Goal: Task Accomplishment & Management: Use online tool/utility

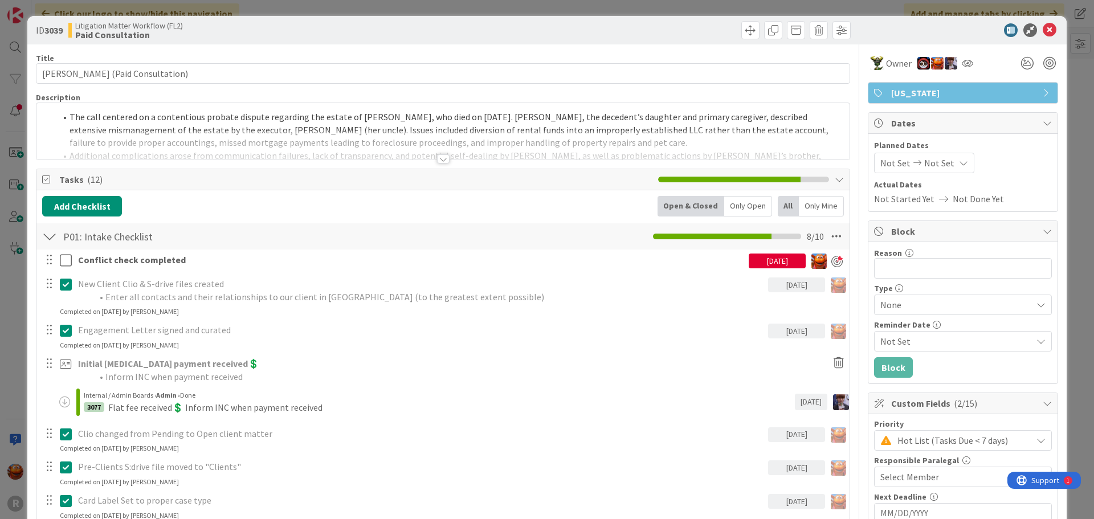
click at [21, 14] on div "ID 3039 Litigation Matter Workflow (FL2) Paid Consultation Title 36 / 128 [PERS…" at bounding box center [547, 259] width 1094 height 519
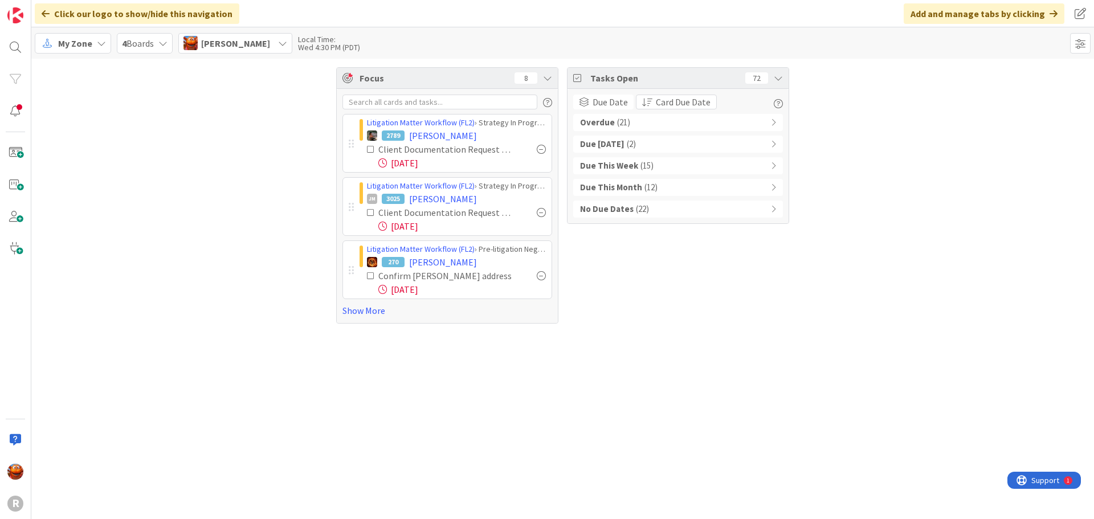
click at [82, 36] on span "My Zone" at bounding box center [75, 43] width 34 height 14
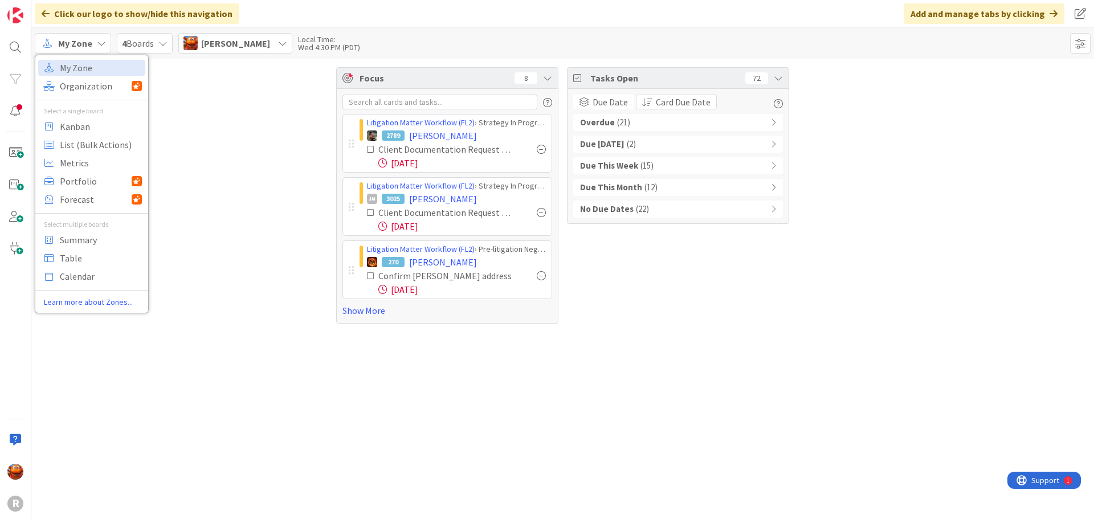
click at [228, 44] on span "[PERSON_NAME]" at bounding box center [235, 43] width 69 height 14
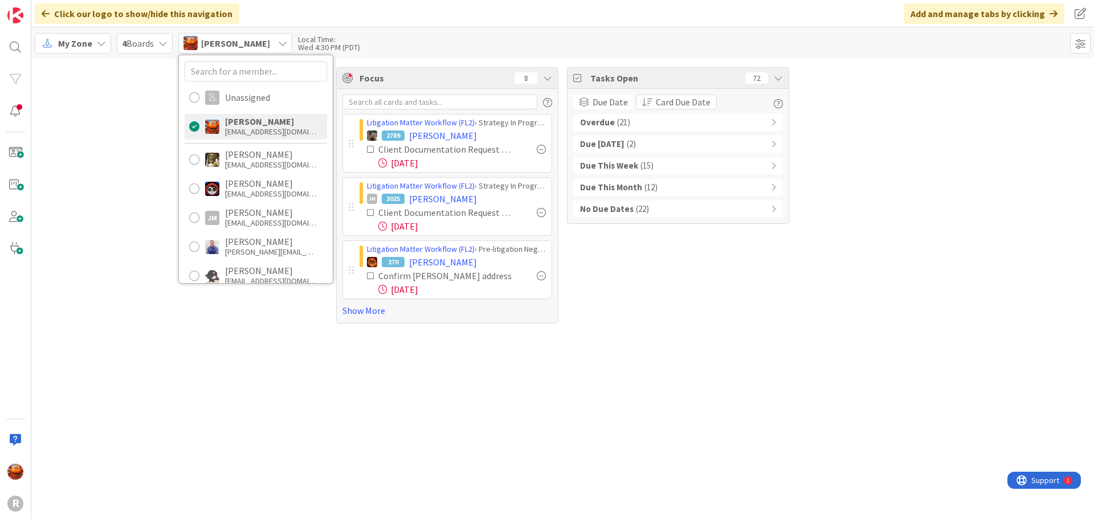
click at [89, 39] on span "My Zone" at bounding box center [75, 43] width 34 height 14
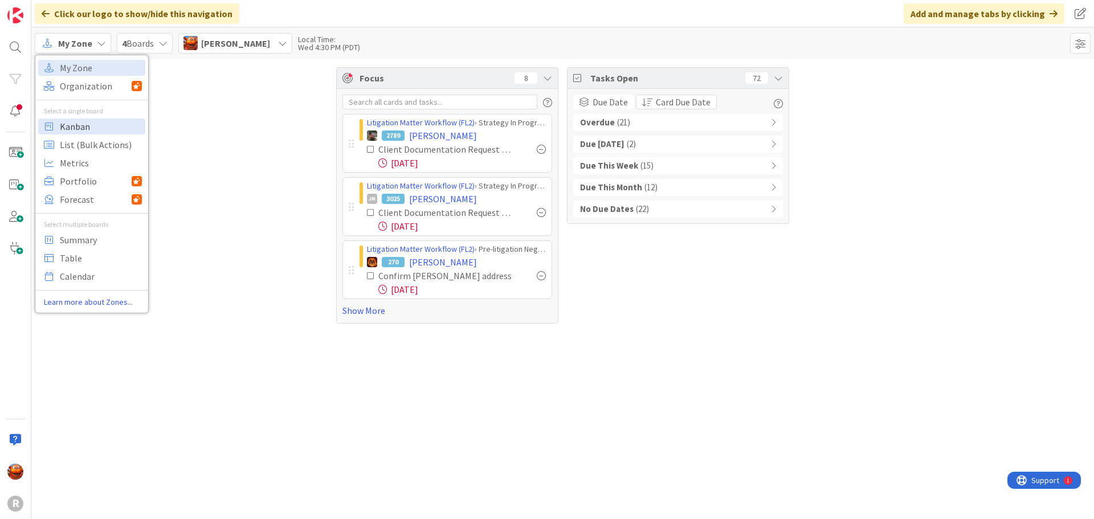
click at [84, 129] on span "Kanban" at bounding box center [101, 126] width 82 height 17
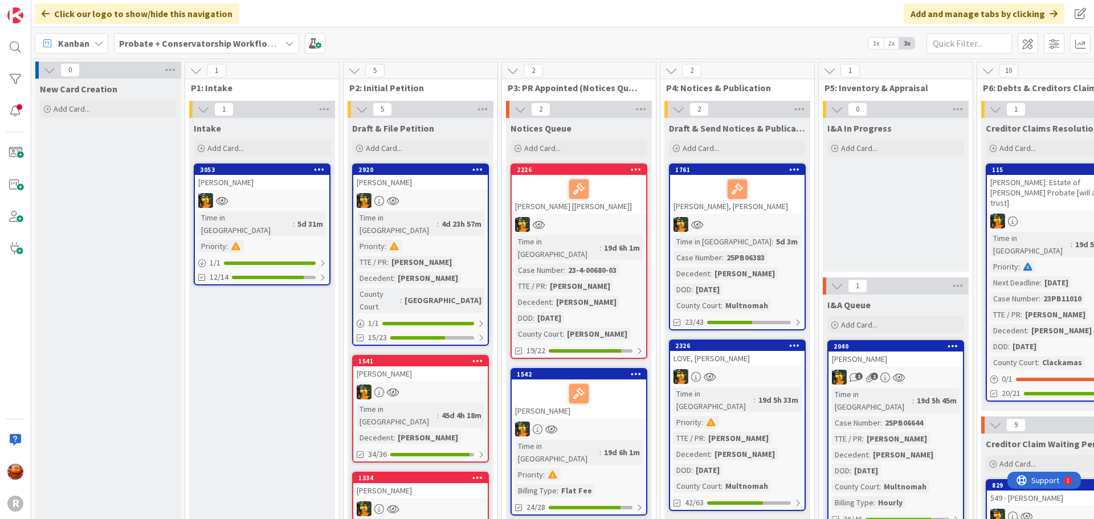
click at [196, 48] on b "Probate + Conservatorship Workflow (FL2)" at bounding box center [207, 43] width 177 height 11
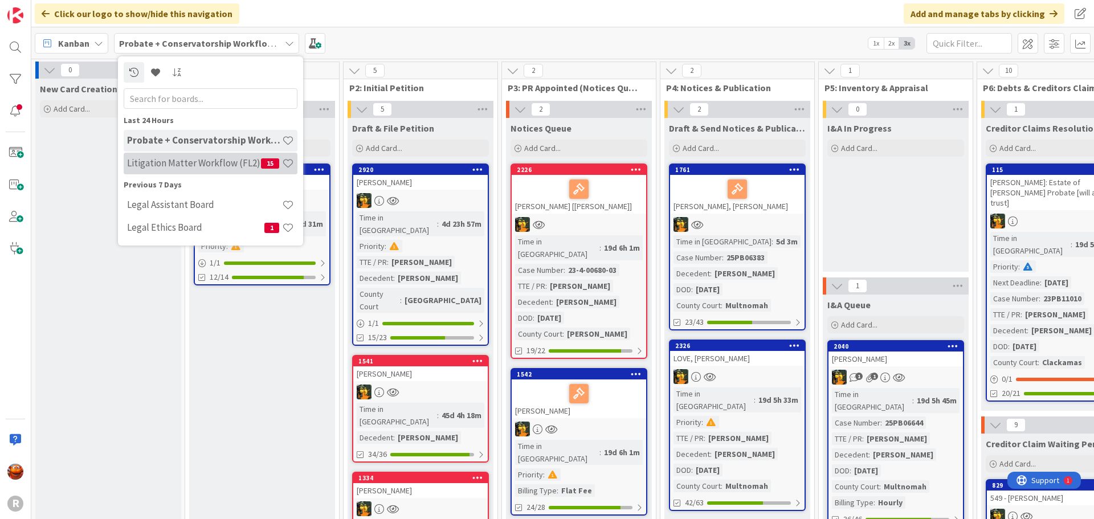
click at [191, 166] on h4 "Litigation Matter Workflow (FL2)" at bounding box center [194, 162] width 134 height 11
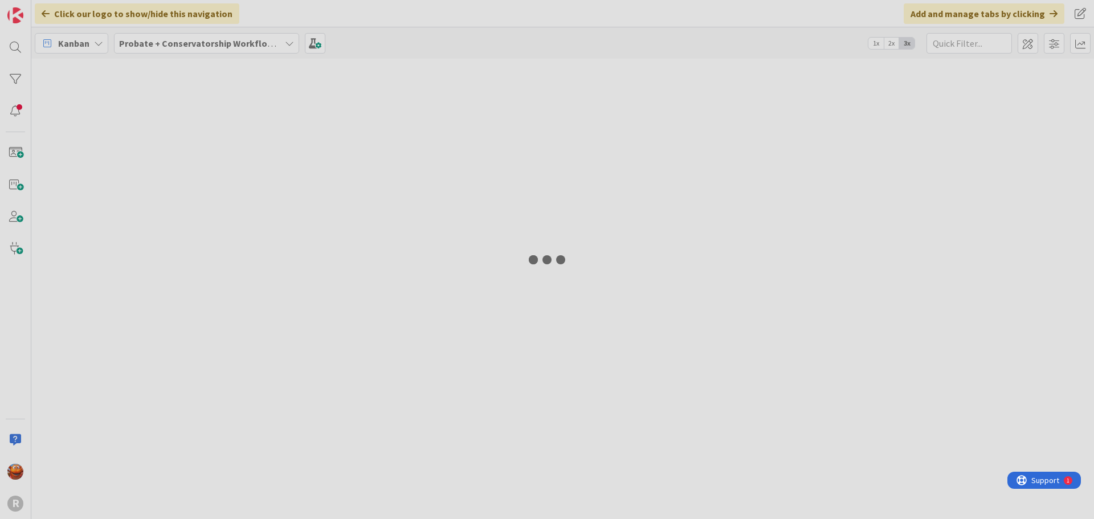
type input "[PERSON_NAME]"
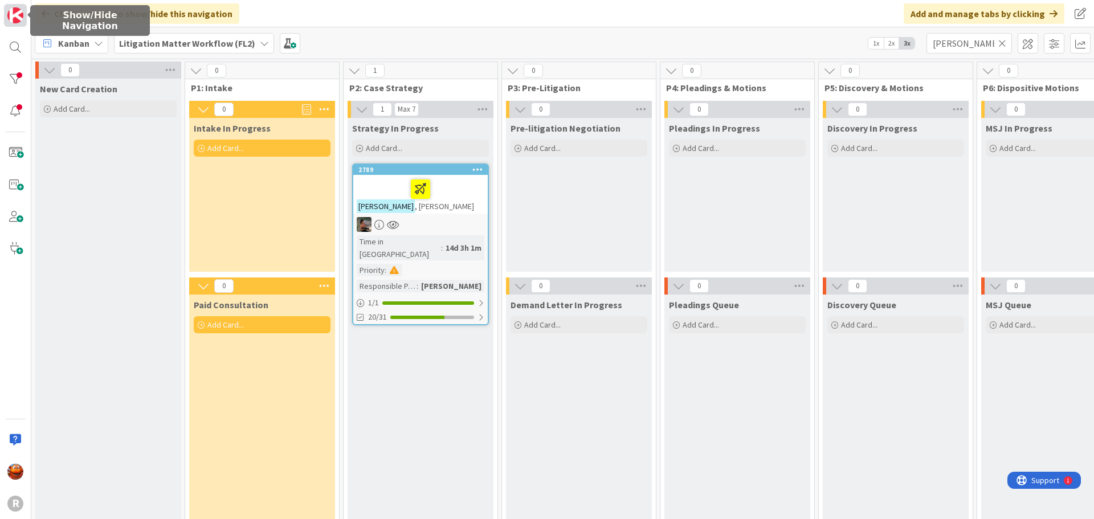
click at [13, 15] on img at bounding box center [15, 15] width 16 height 16
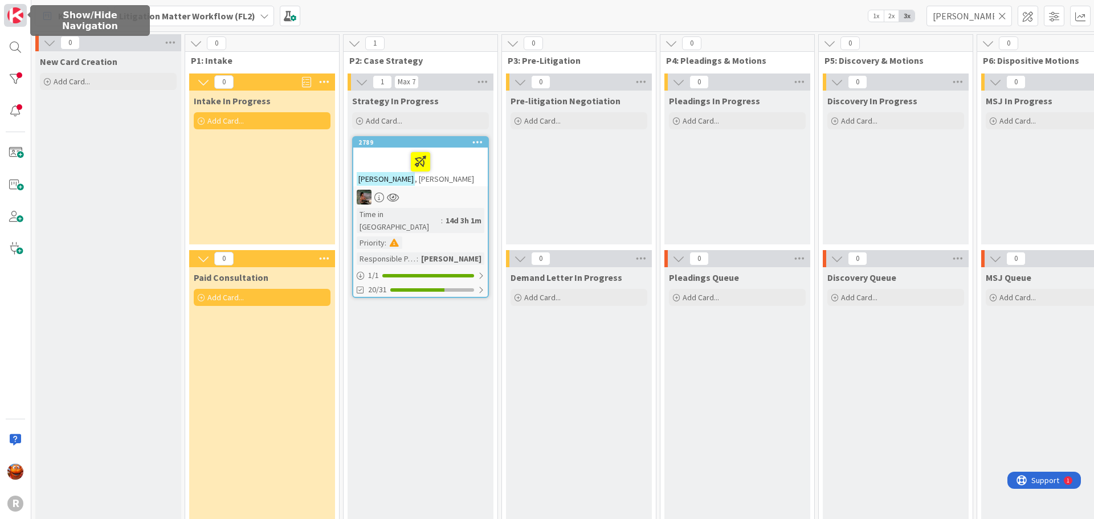
click at [13, 15] on img at bounding box center [15, 15] width 16 height 16
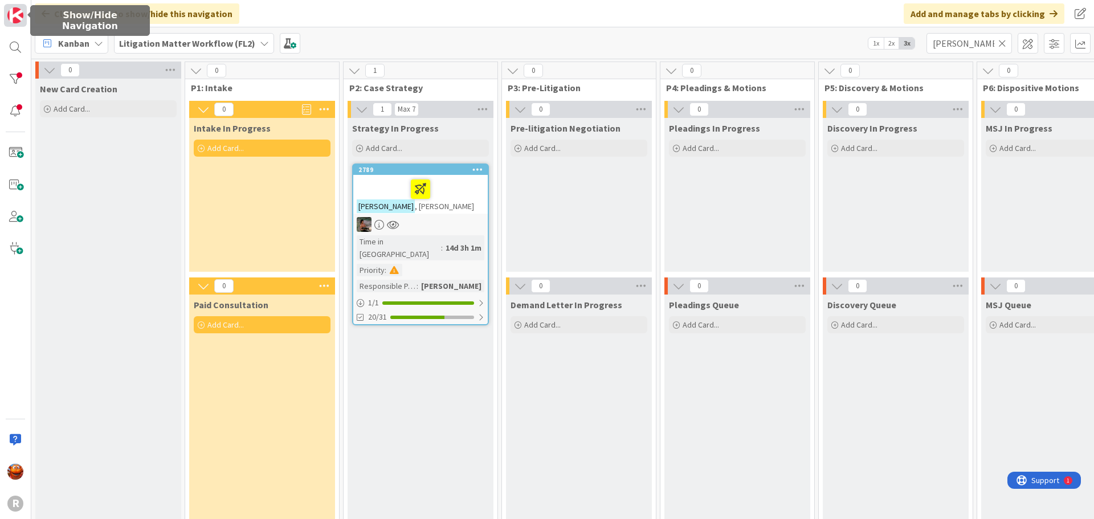
click at [13, 15] on img at bounding box center [15, 15] width 16 height 16
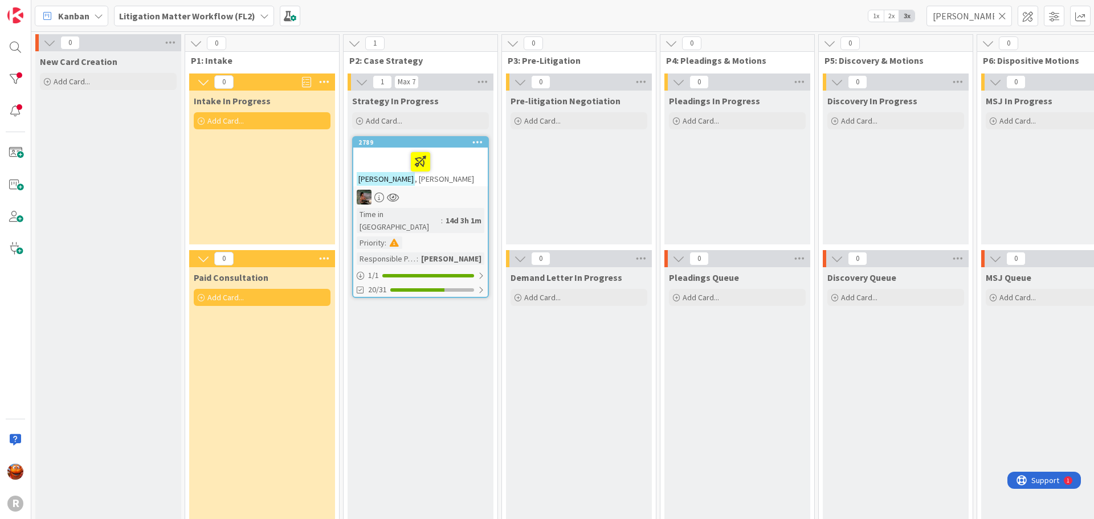
click at [1004, 20] on icon at bounding box center [1002, 16] width 8 height 10
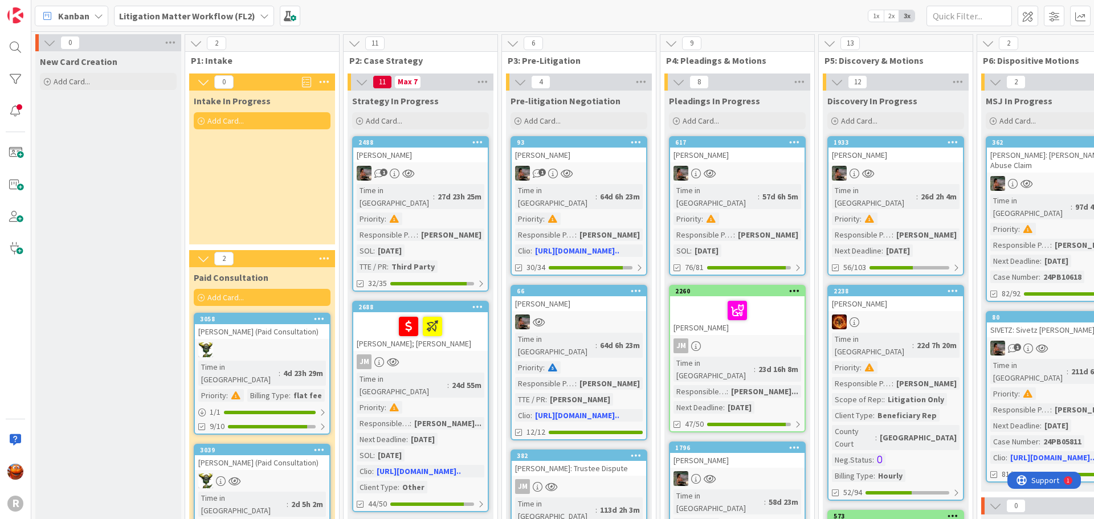
click at [327, 78] on icon at bounding box center [324, 81] width 15 height 17
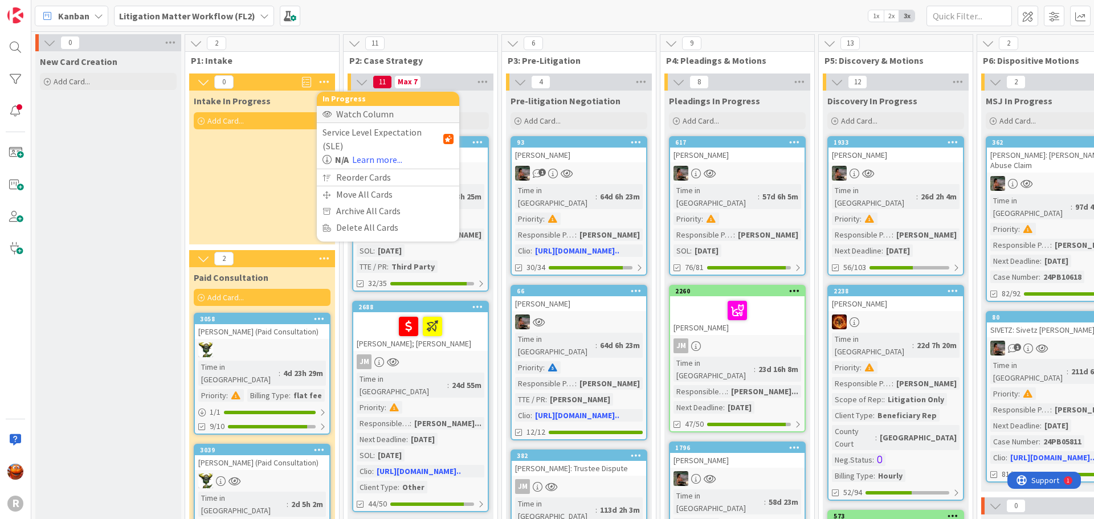
click at [357, 113] on div "Watch Column" at bounding box center [388, 114] width 142 height 17
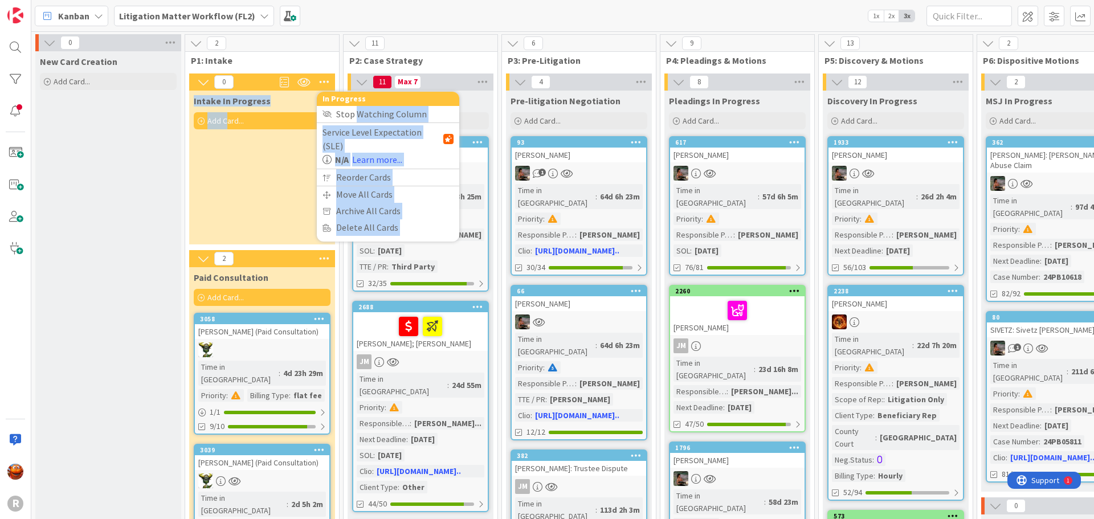
drag, startPoint x: 357, startPoint y: 113, endPoint x: 223, endPoint y: 163, distance: 142.4
click at [224, 163] on div "0 In Progress Stop Watching Column Service Level Expectation (SLE) N/A Learn mo…" at bounding box center [262, 158] width 146 height 171
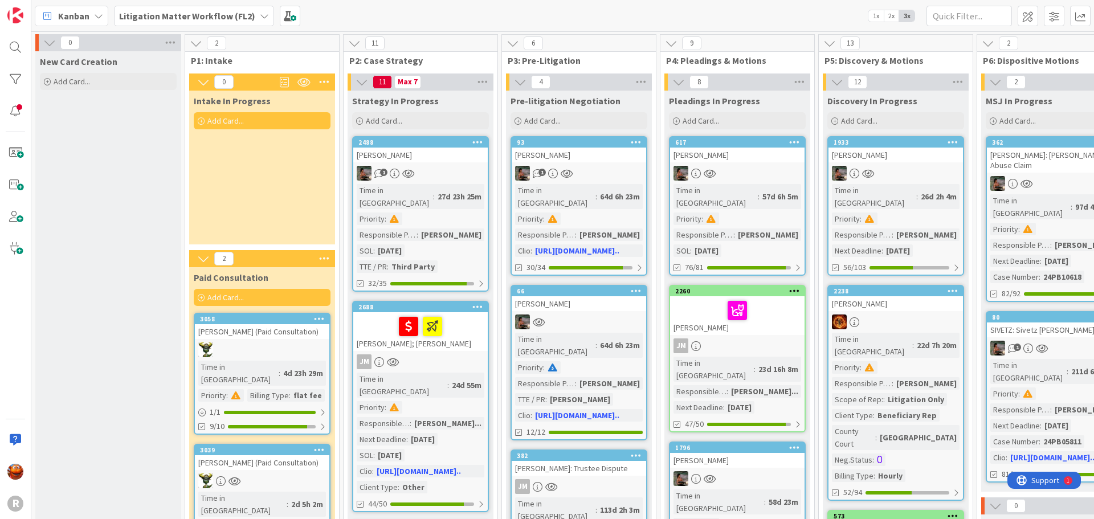
click at [327, 262] on icon at bounding box center [324, 258] width 15 height 17
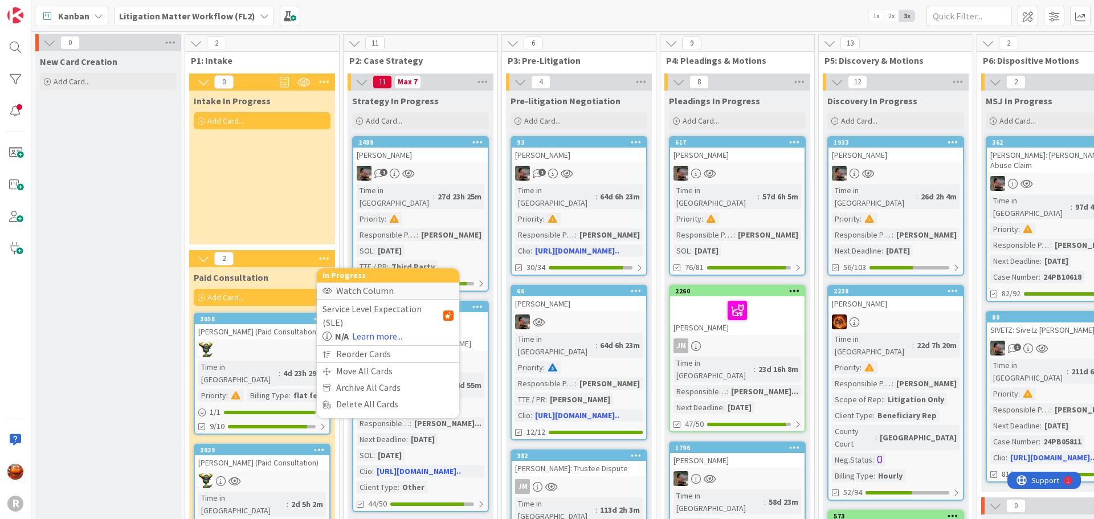
click at [342, 292] on div "Watch Column" at bounding box center [388, 291] width 142 height 17
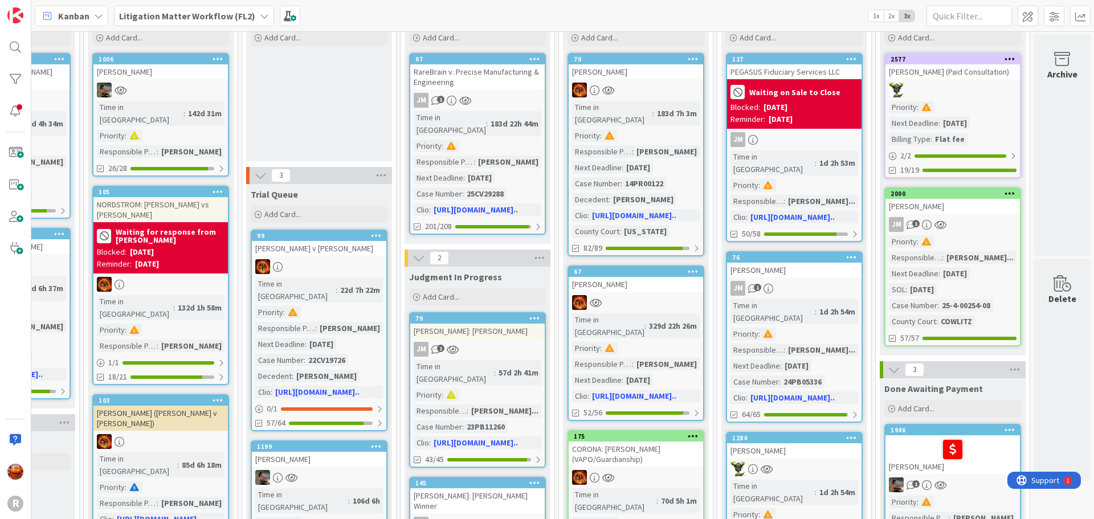
scroll to position [0, 1051]
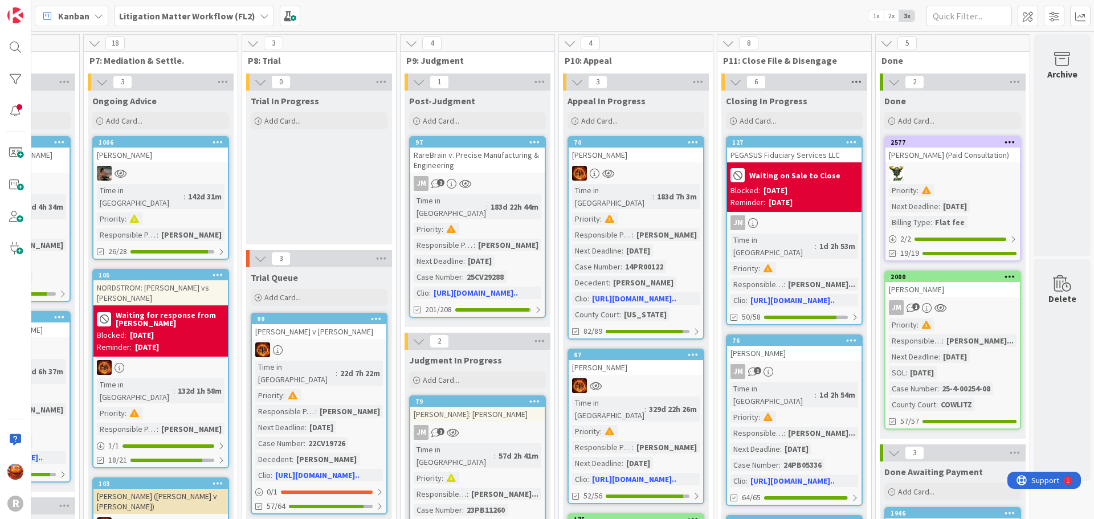
click at [856, 81] on icon at bounding box center [856, 81] width 15 height 17
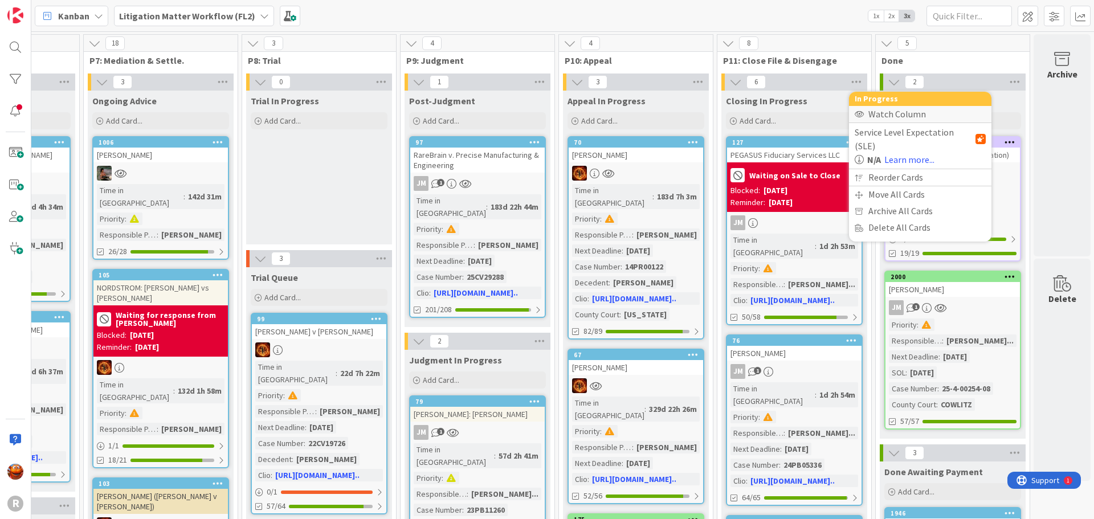
click at [864, 108] on div "Watch Column" at bounding box center [920, 114] width 142 height 17
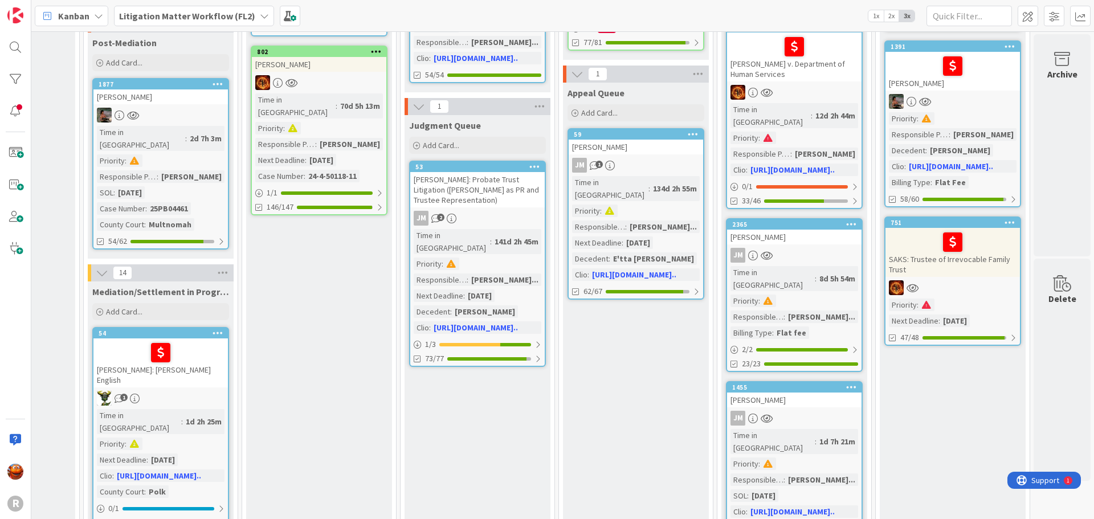
scroll to position [854, 1051]
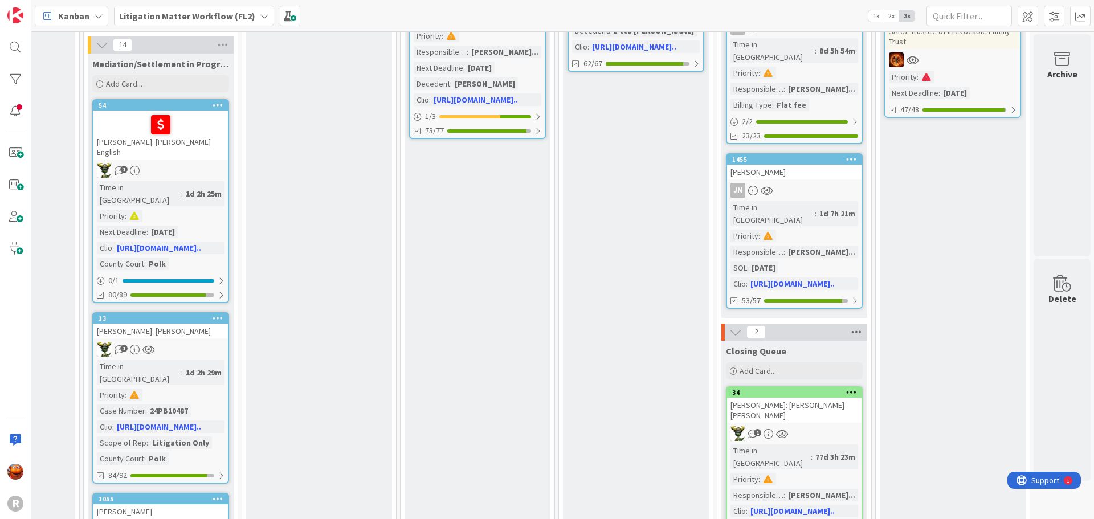
click at [850, 324] on icon at bounding box center [856, 332] width 15 height 17
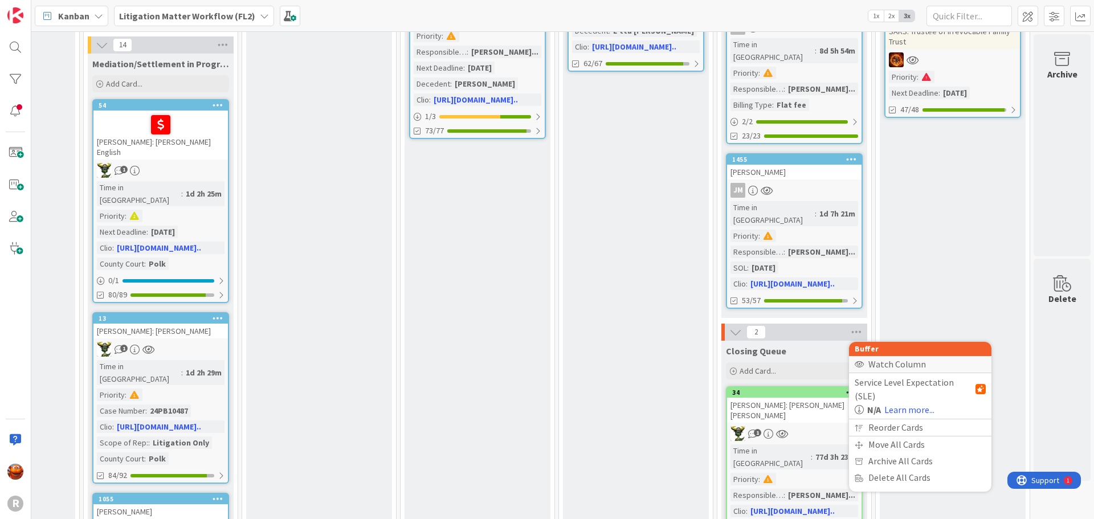
click at [873, 356] on div "Watch Column" at bounding box center [920, 364] width 142 height 17
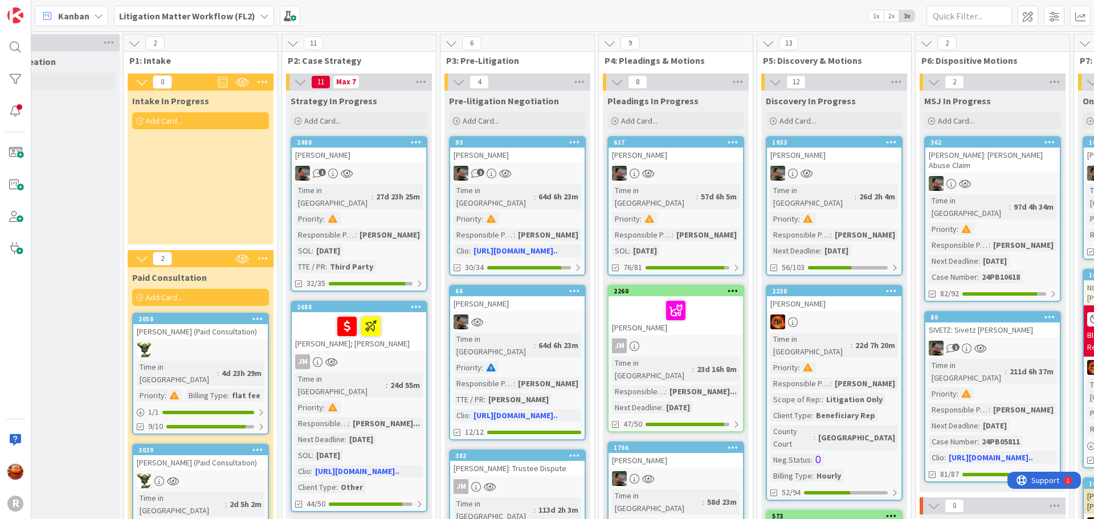
scroll to position [0, 0]
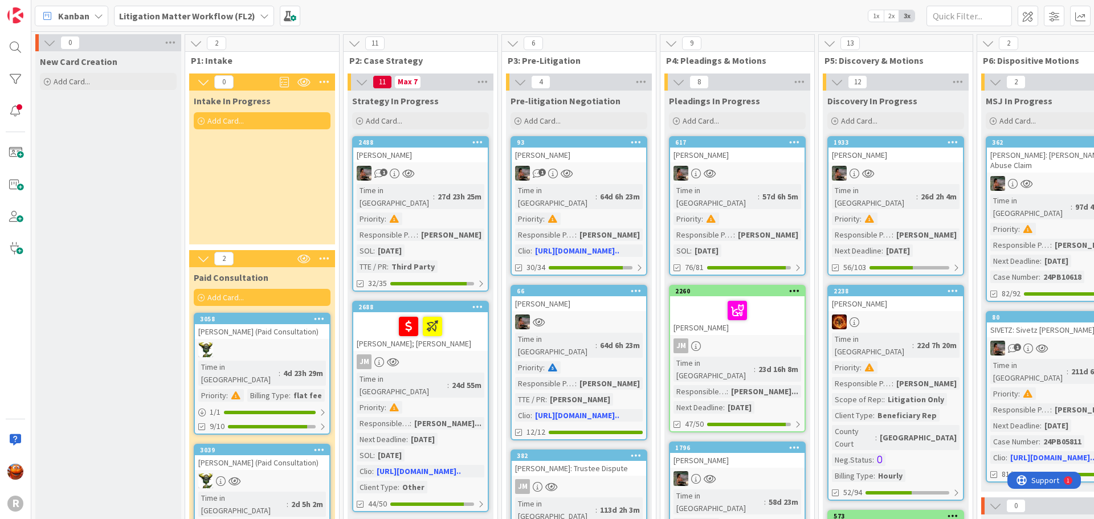
click at [286, 83] on span at bounding box center [284, 81] width 9 height 17
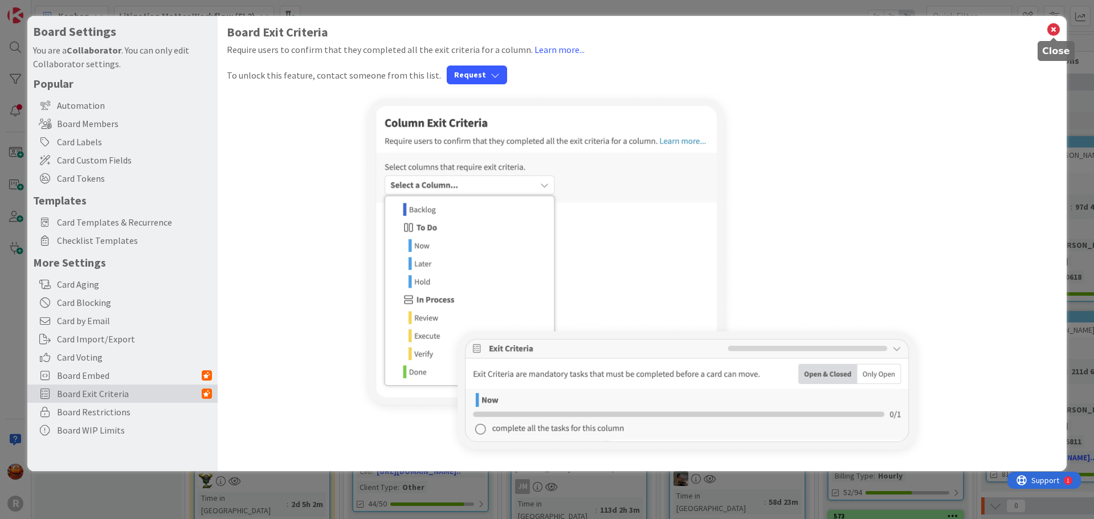
click at [1049, 23] on icon at bounding box center [1053, 30] width 15 height 16
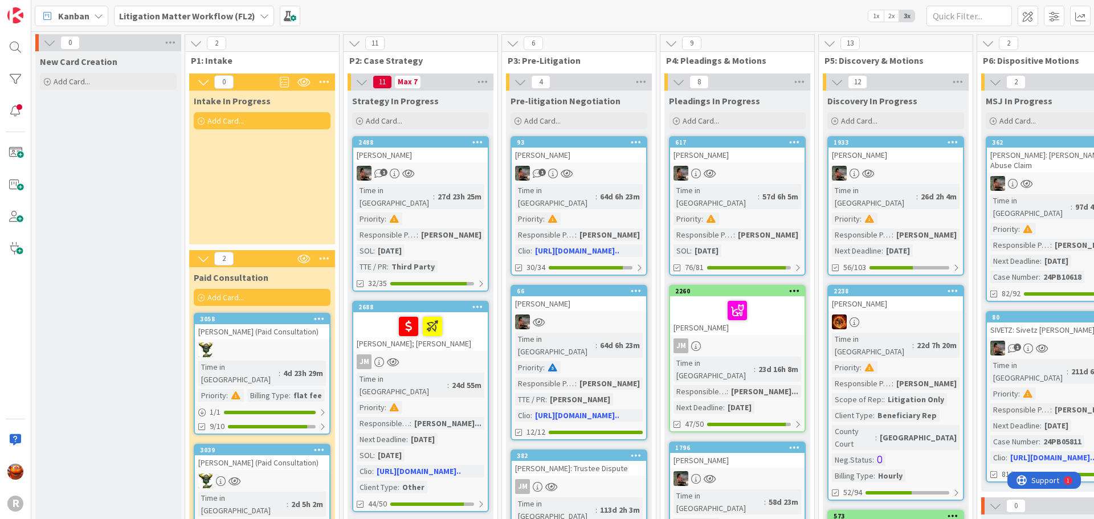
click at [169, 17] on b "Litigation Matter Workflow (FL2)" at bounding box center [187, 15] width 136 height 11
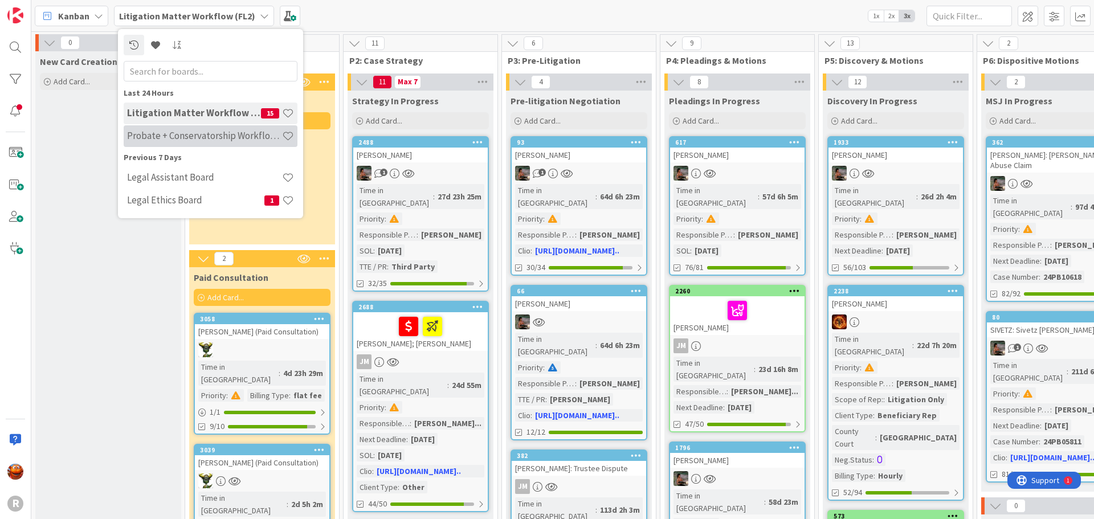
click at [173, 142] on div "Probate + Conservatorship Workflow (FL2)" at bounding box center [211, 136] width 174 height 22
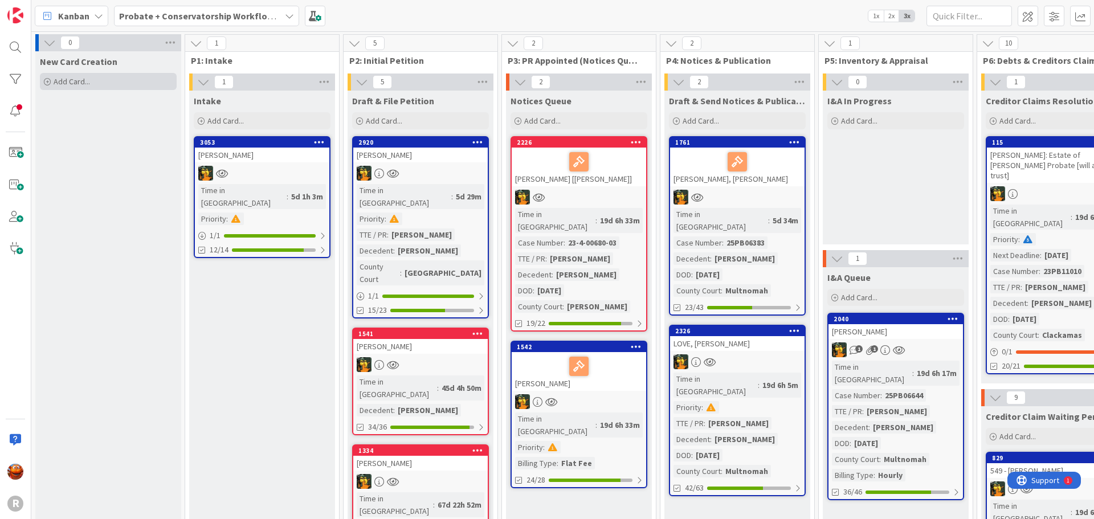
click at [100, 80] on div "Add Card..." at bounding box center [108, 81] width 137 height 17
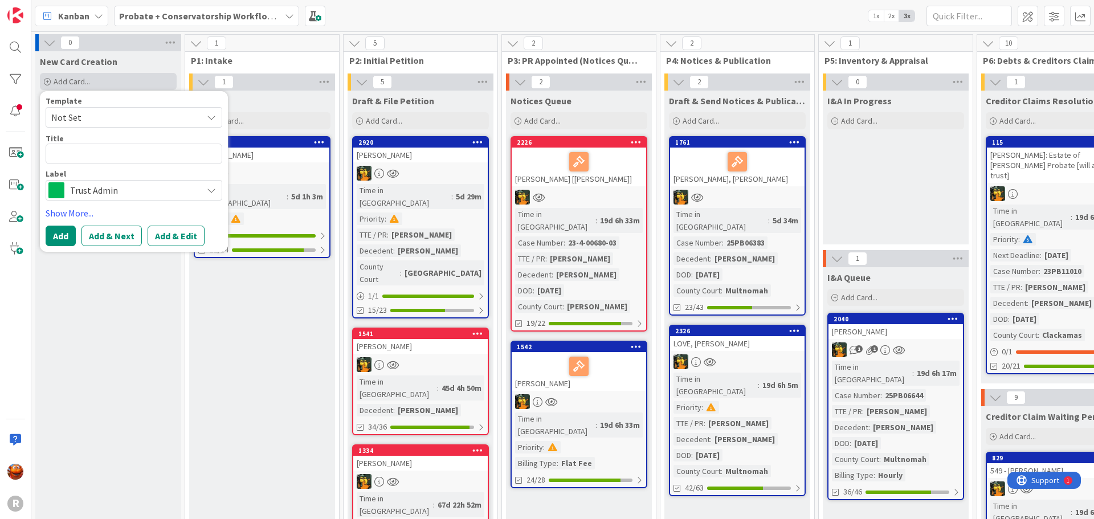
type textarea "x"
type textarea "H"
type textarea "x"
type textarea "HA"
type textarea "x"
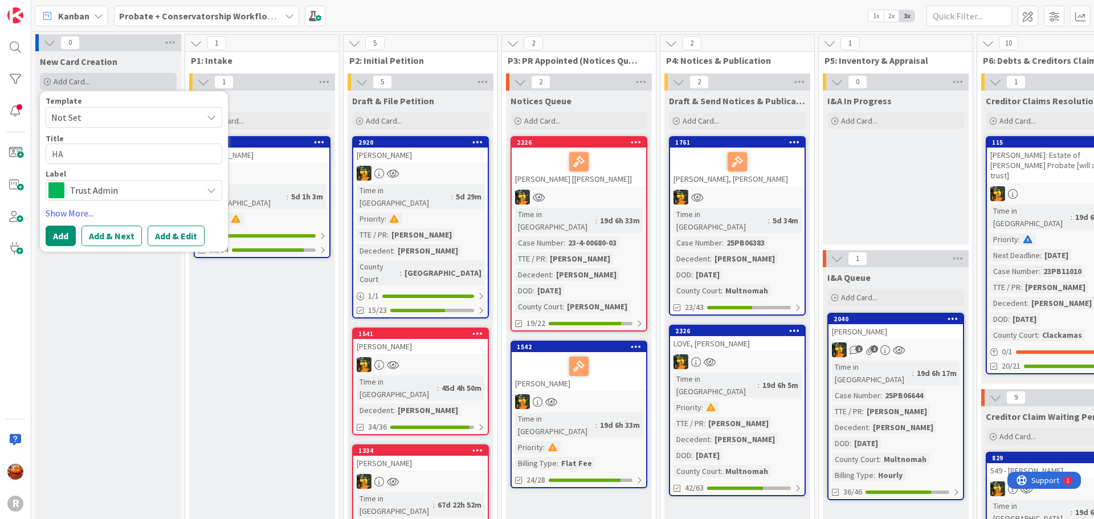
type textarea "HAR"
type textarea "x"
type textarea "[PERSON_NAME]"
type textarea "x"
type textarea "[PERSON_NAME]"
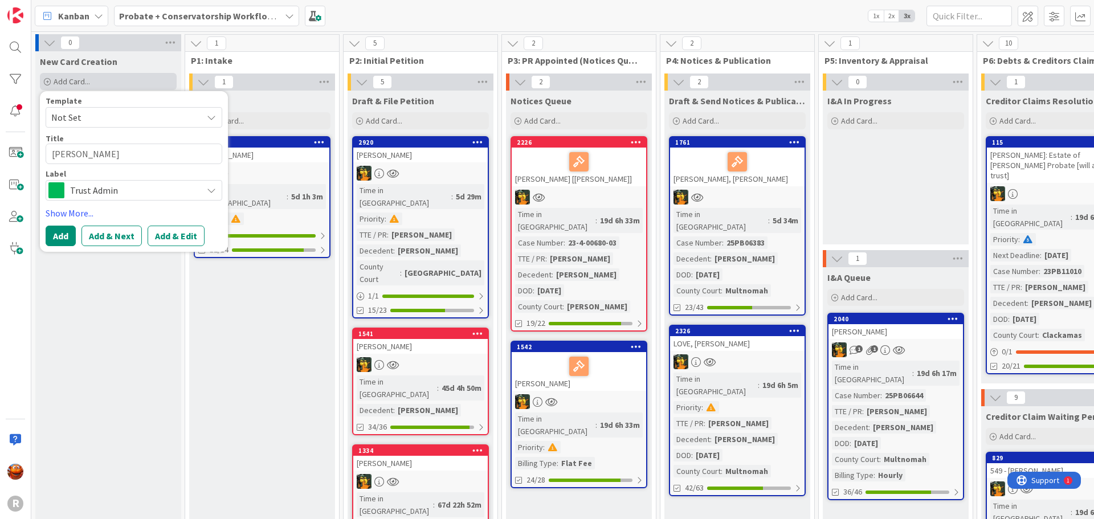
type textarea "x"
type textarea "[PERSON_NAME]"
type textarea "x"
type textarea "[PERSON_NAME],"
type textarea "x"
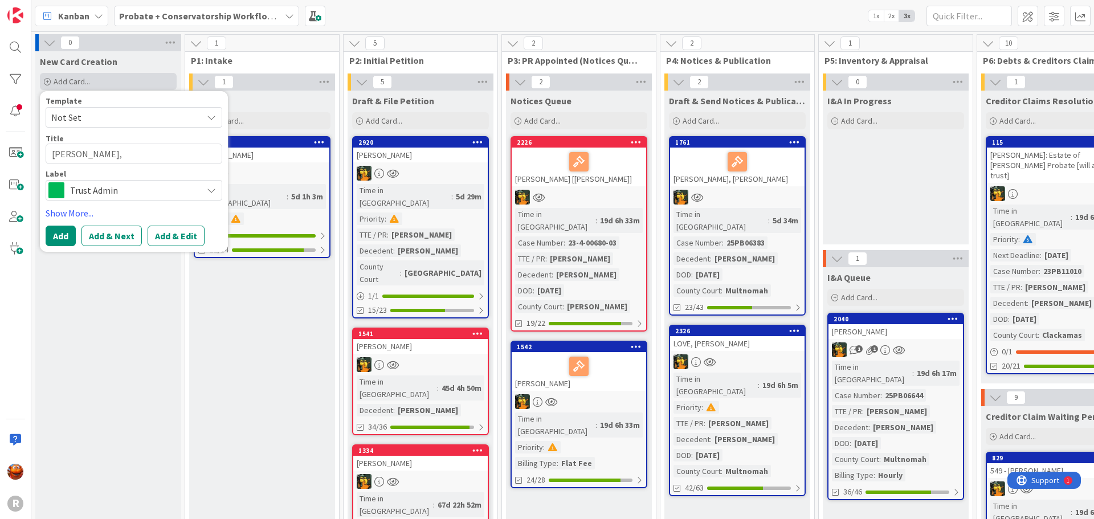
type textarea "[PERSON_NAME],"
type textarea "x"
type textarea "[PERSON_NAME]"
type textarea "x"
type textarea "[PERSON_NAME], Da"
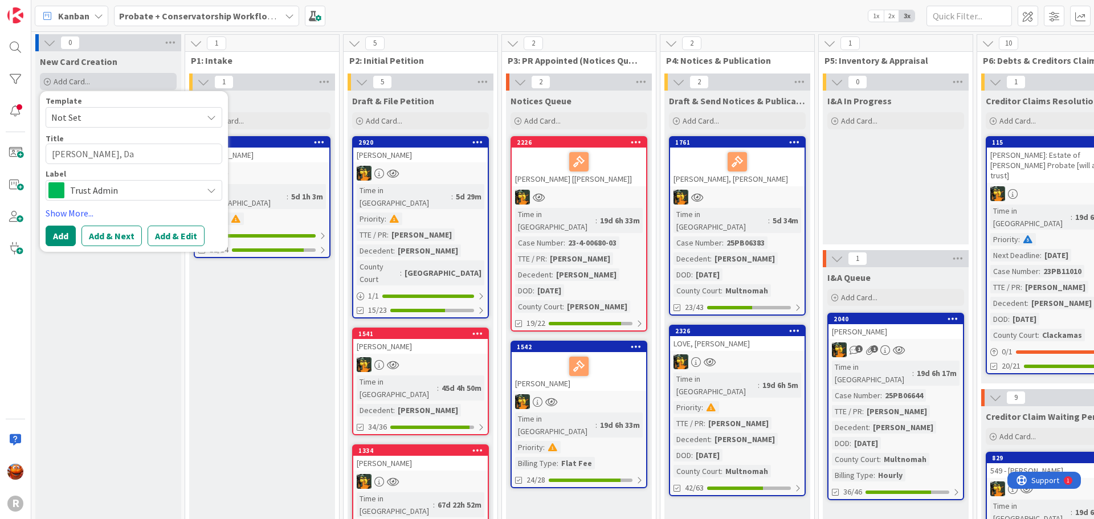
type textarea "x"
type textarea "[PERSON_NAME]"
type textarea "x"
type textarea "[PERSON_NAME]"
type textarea "x"
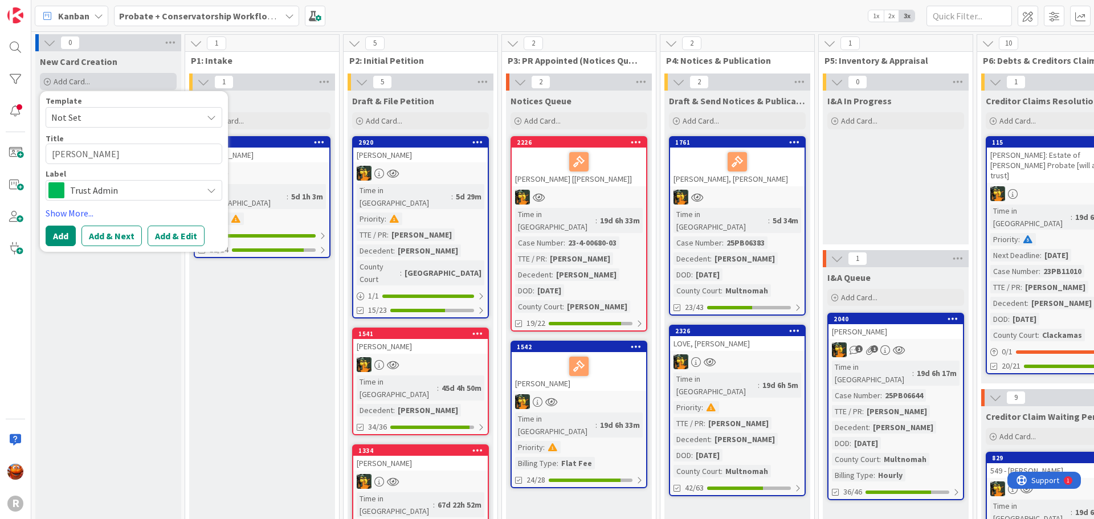
type textarea "[PERSON_NAME], [PERSON_NAME]"
type textarea "x"
type textarea "[PERSON_NAME]"
type textarea "x"
type textarea "[PERSON_NAME][GEOGRAPHIC_DATA]"
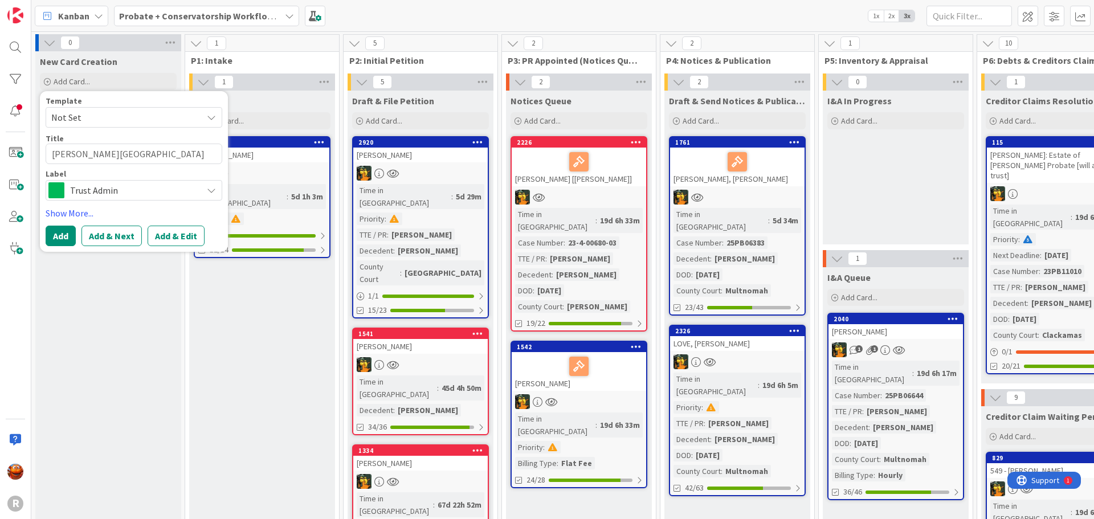
click at [112, 181] on div "Trust Admin" at bounding box center [134, 190] width 177 height 21
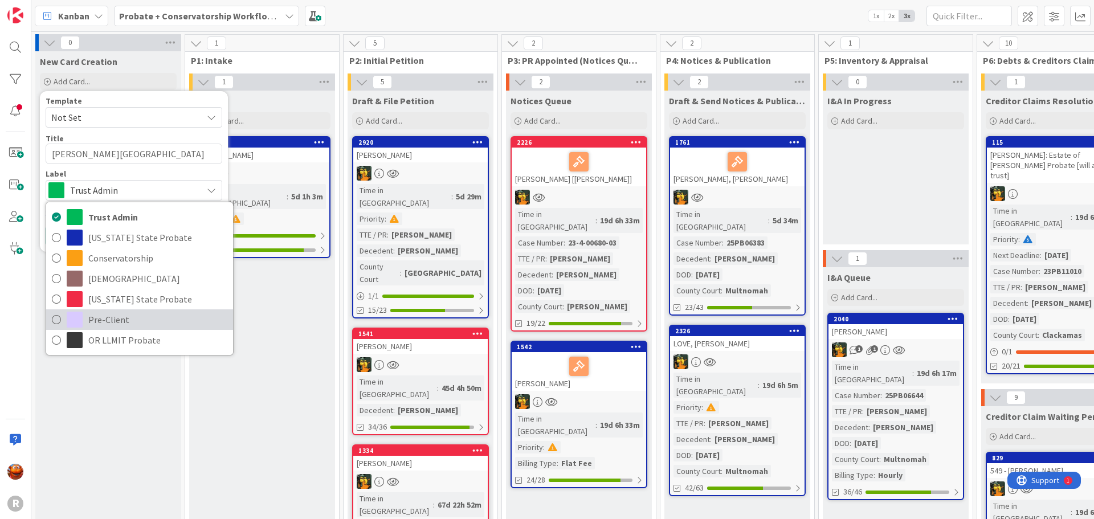
click at [116, 324] on span "Pre-Client" at bounding box center [157, 319] width 139 height 17
type textarea "x"
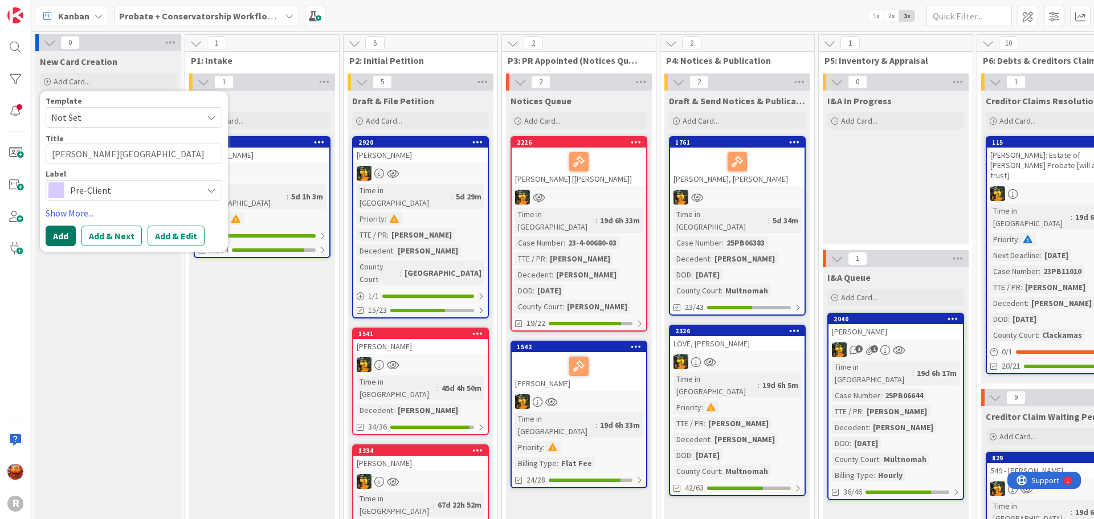
click at [59, 236] on button "Add" at bounding box center [61, 236] width 30 height 21
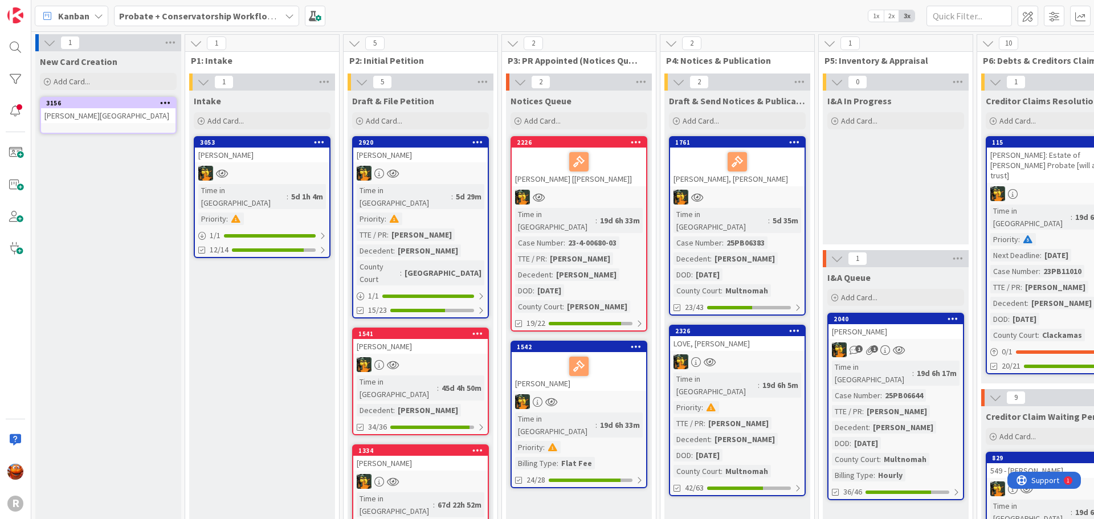
click at [69, 112] on div "[PERSON_NAME][GEOGRAPHIC_DATA]" at bounding box center [108, 115] width 134 height 15
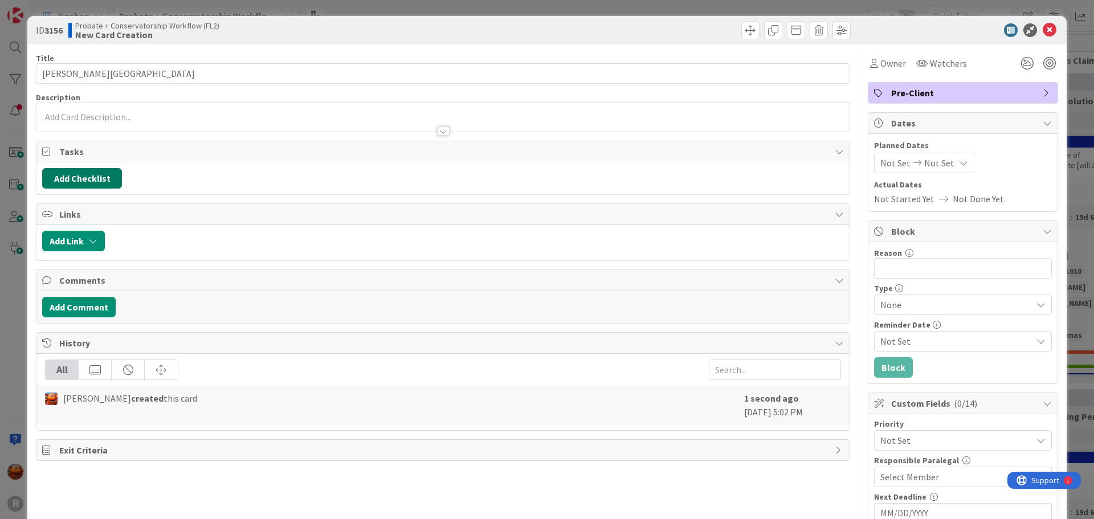
click at [74, 179] on button "Add Checklist" at bounding box center [82, 178] width 80 height 21
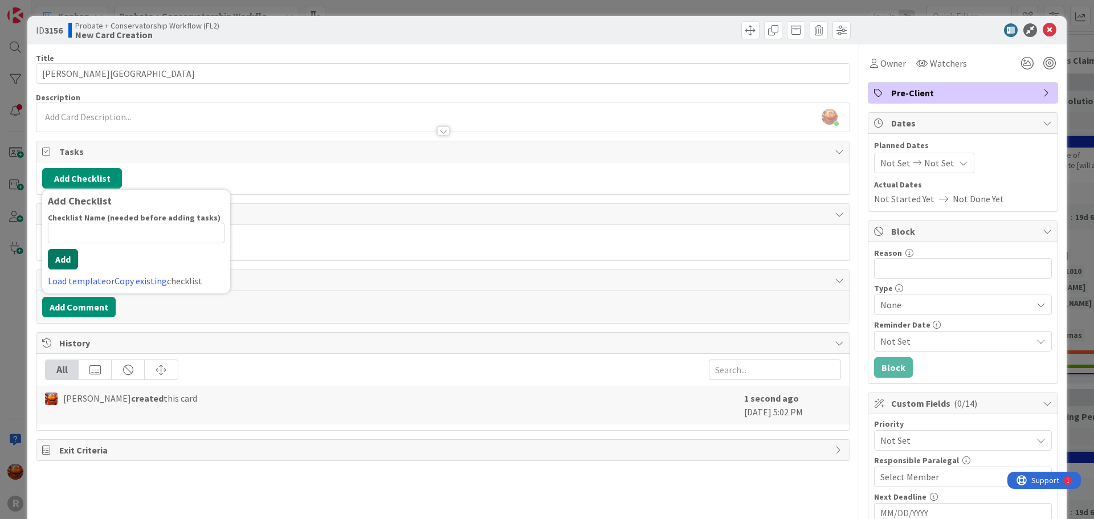
click at [70, 265] on button "Add" at bounding box center [63, 259] width 30 height 21
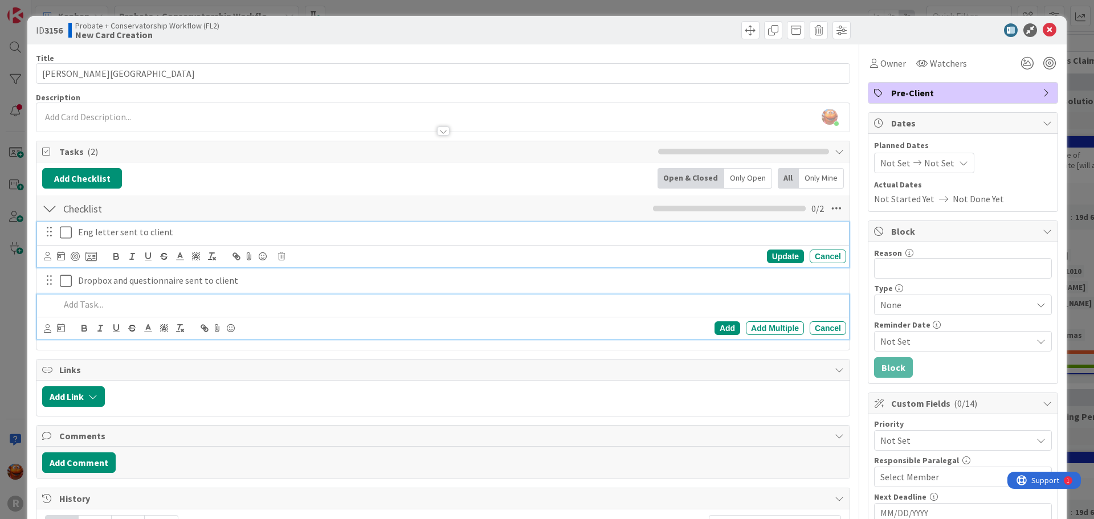
click at [101, 228] on p "Eng letter sent to client" at bounding box center [459, 232] width 763 height 13
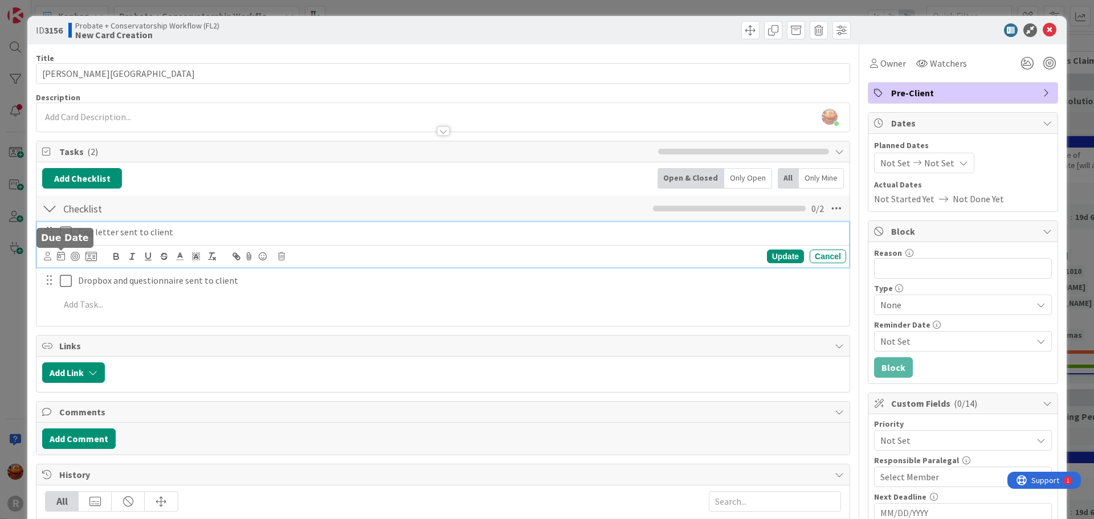
click at [47, 257] on icon at bounding box center [47, 256] width 7 height 9
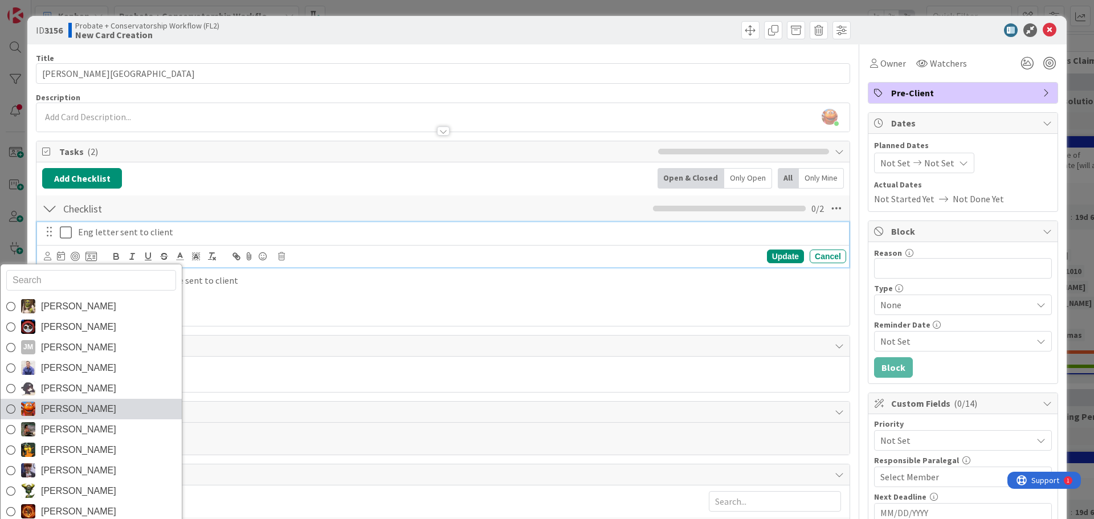
click at [71, 405] on span "[PERSON_NAME]" at bounding box center [78, 408] width 75 height 17
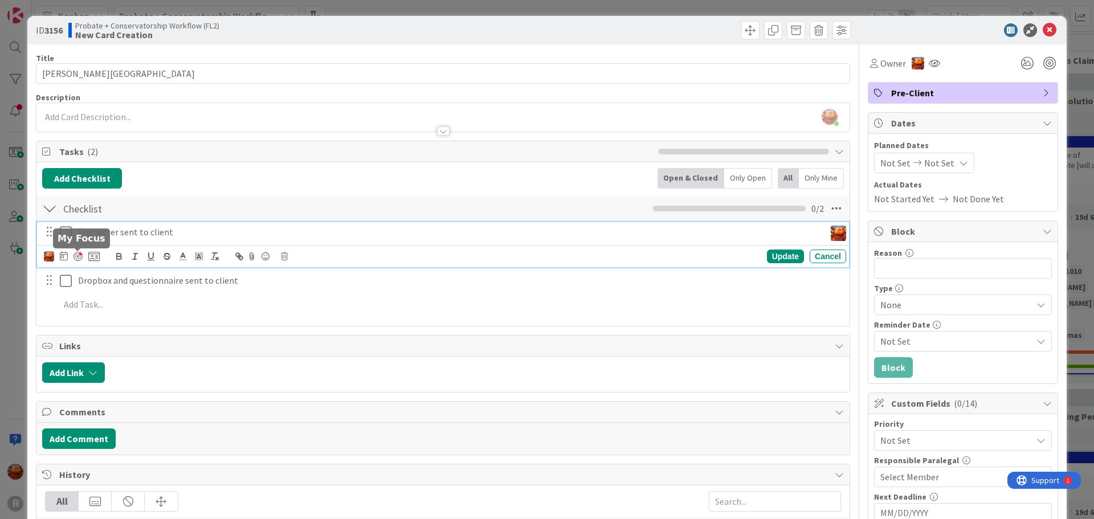
click at [80, 259] on div at bounding box center [77, 256] width 9 height 9
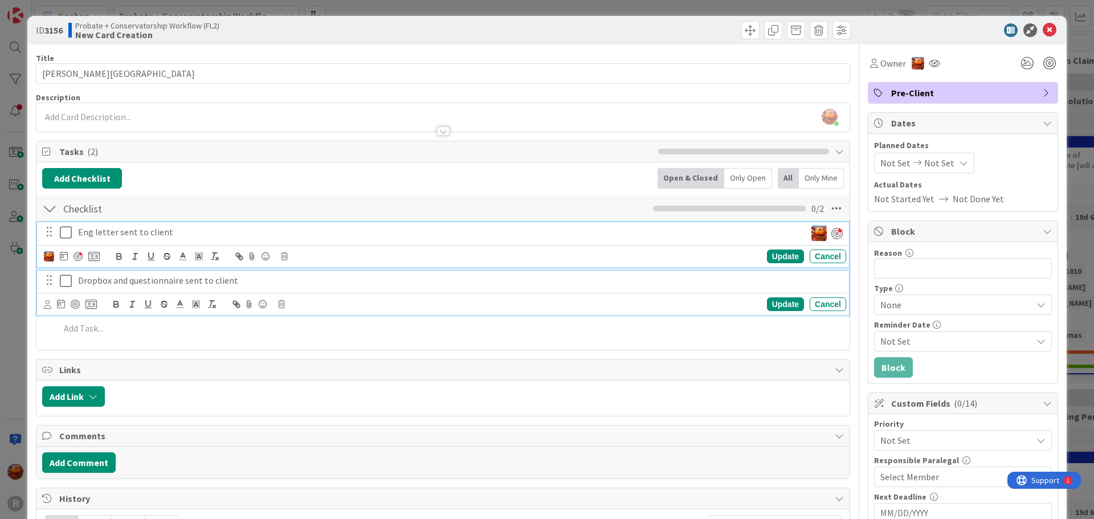
click at [96, 284] on p "Dropbox and questionnaire sent to client" at bounding box center [459, 280] width 763 height 13
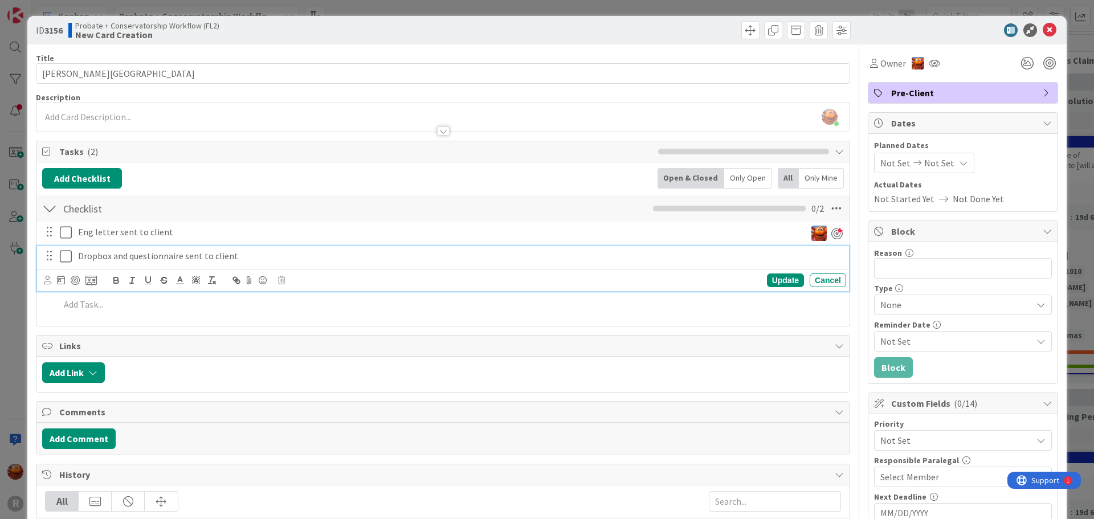
click at [49, 280] on icon at bounding box center [47, 280] width 7 height 9
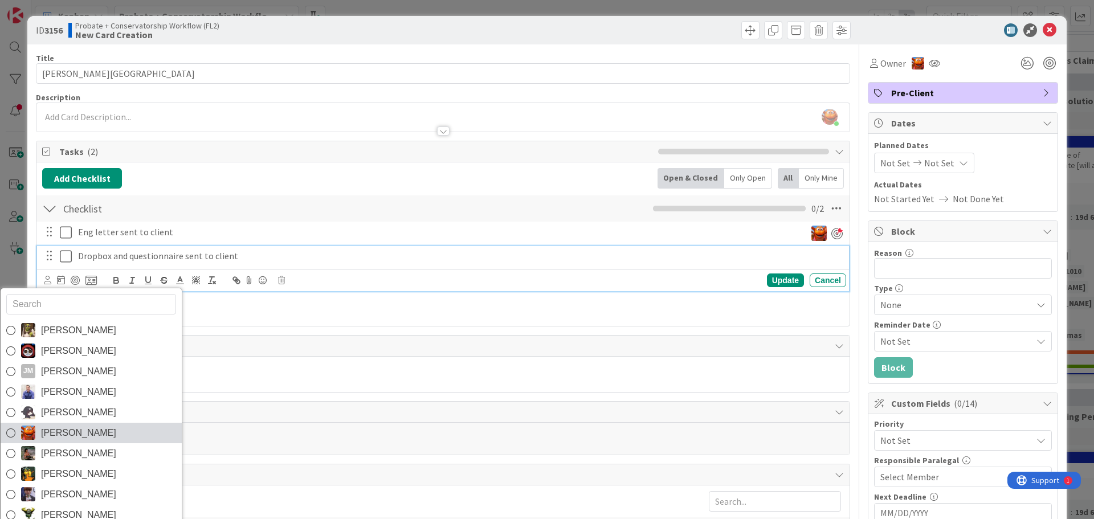
click at [79, 431] on span "[PERSON_NAME]" at bounding box center [78, 432] width 75 height 17
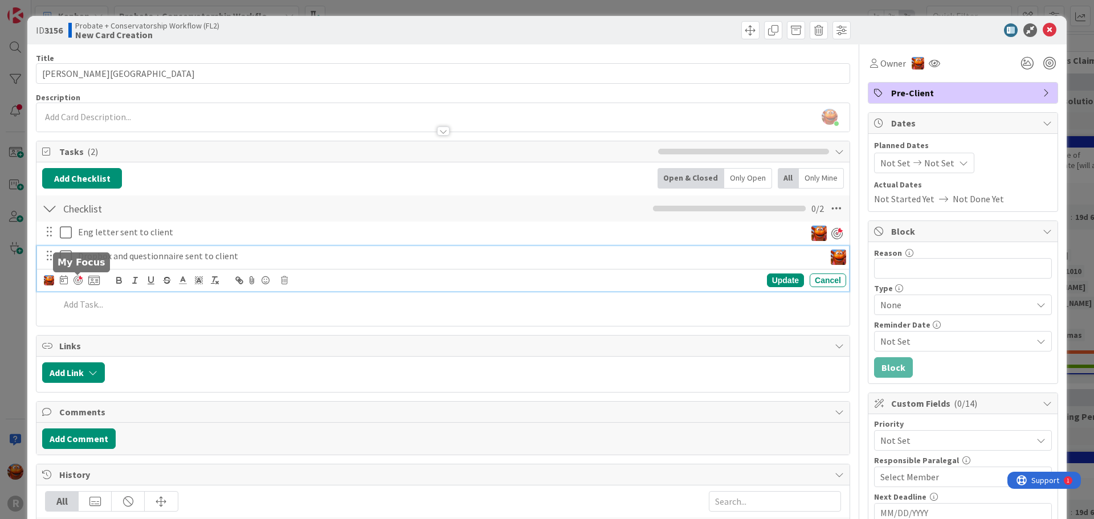
click at [79, 280] on div at bounding box center [77, 280] width 9 height 9
click at [781, 279] on div "Update" at bounding box center [785, 280] width 37 height 14
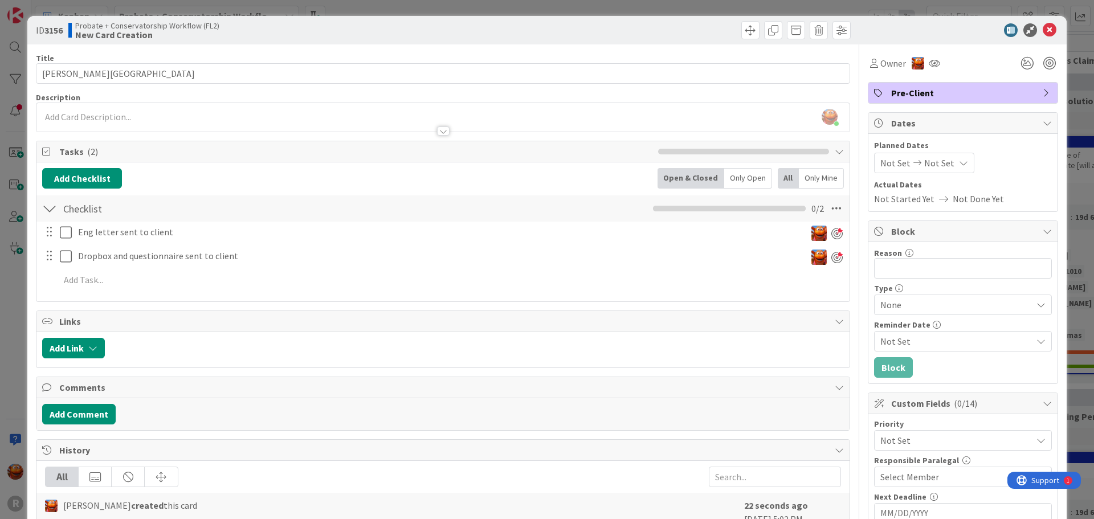
click at [19, 118] on div "ID 3156 Probate + Conservatorship Workflow (FL2) New Card Creation Title 15 / 1…" at bounding box center [547, 259] width 1094 height 519
